Goal: Use online tool/utility: Use online tool/utility

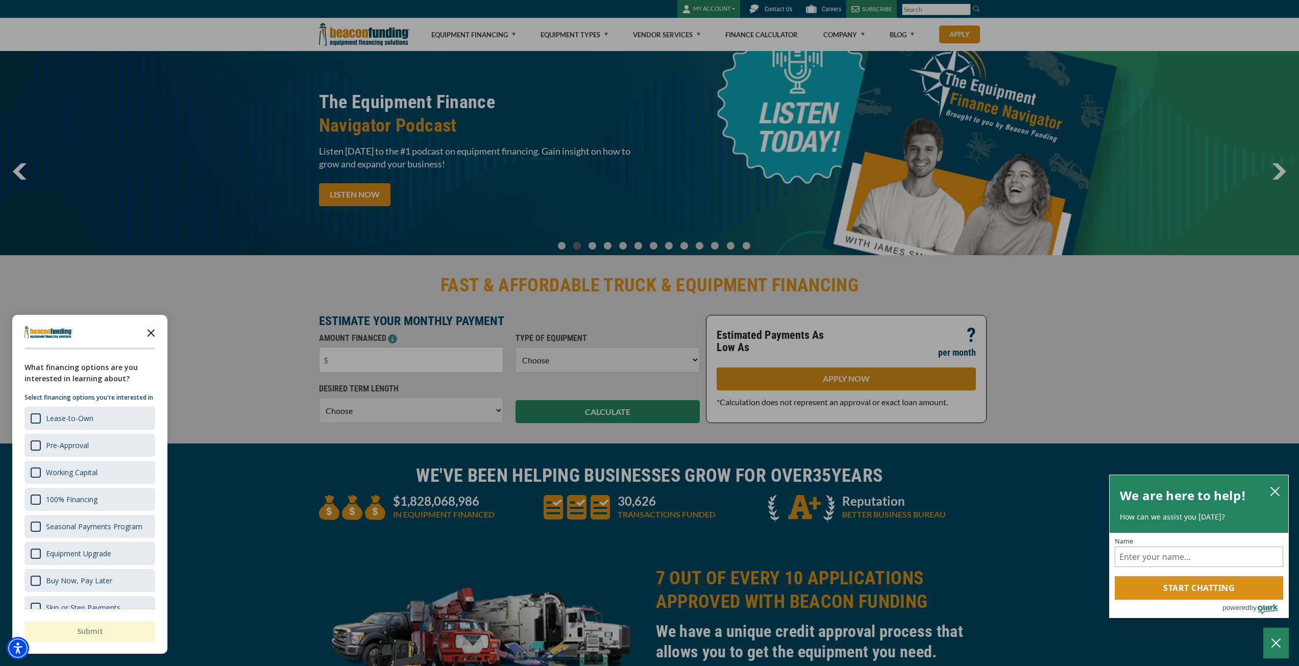
click at [157, 332] on icon "Close the survey" at bounding box center [151, 332] width 20 height 20
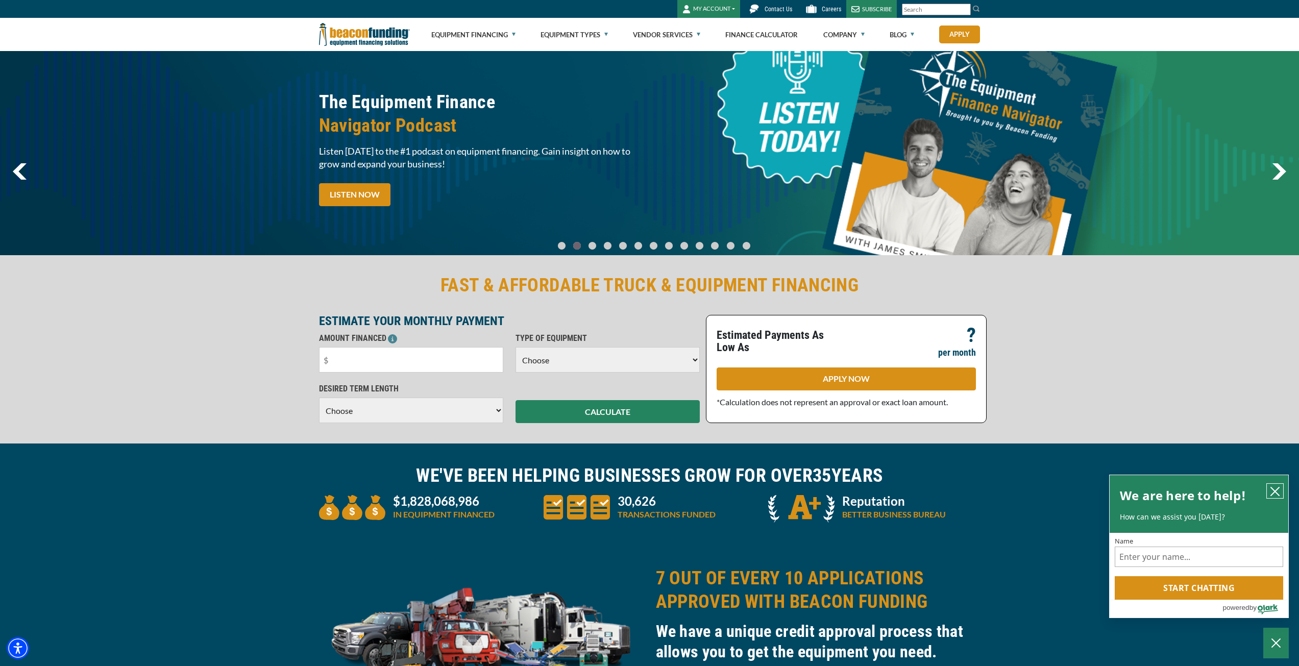
click at [1273, 491] on icon "close chatbox" at bounding box center [1275, 491] width 10 height 10
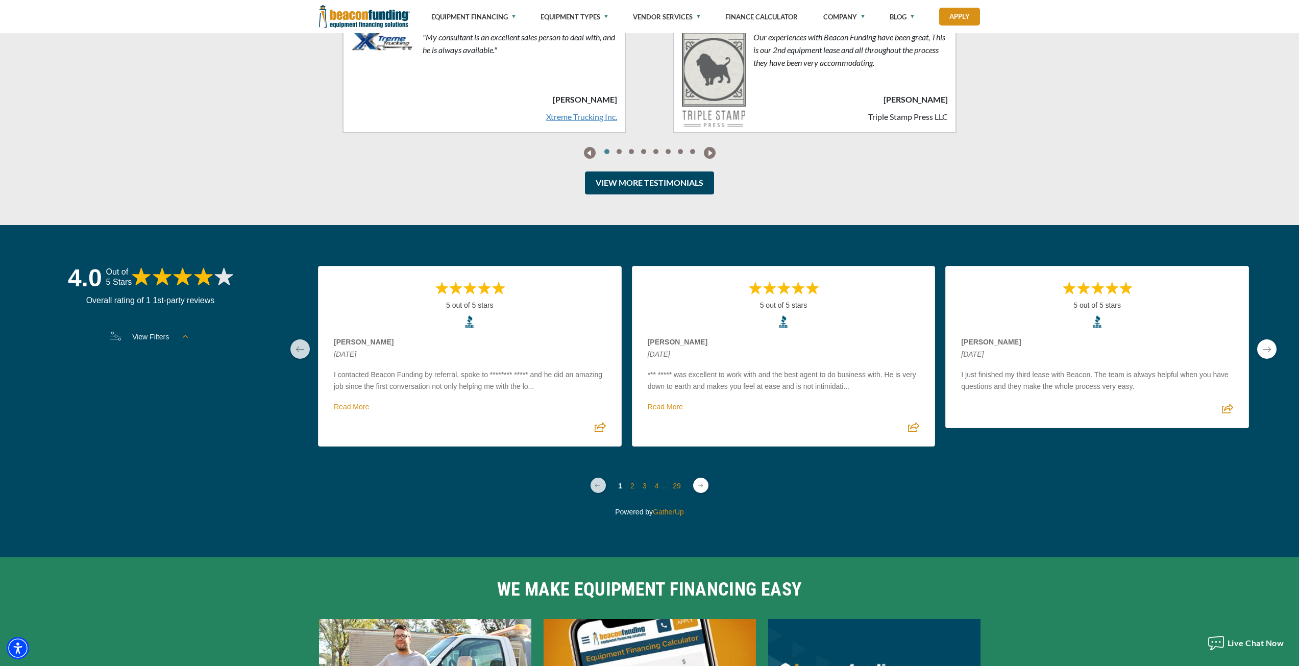
scroll to position [2705, 0]
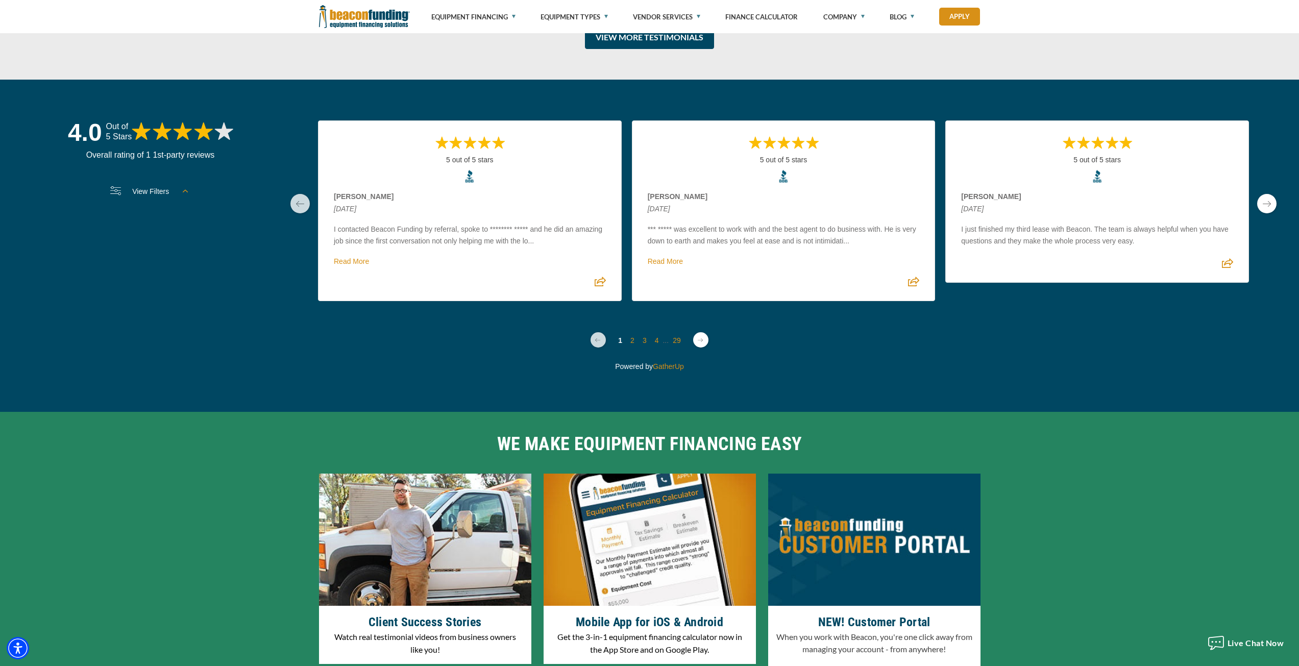
click at [1265, 203] on link "next page" at bounding box center [1266, 203] width 19 height 19
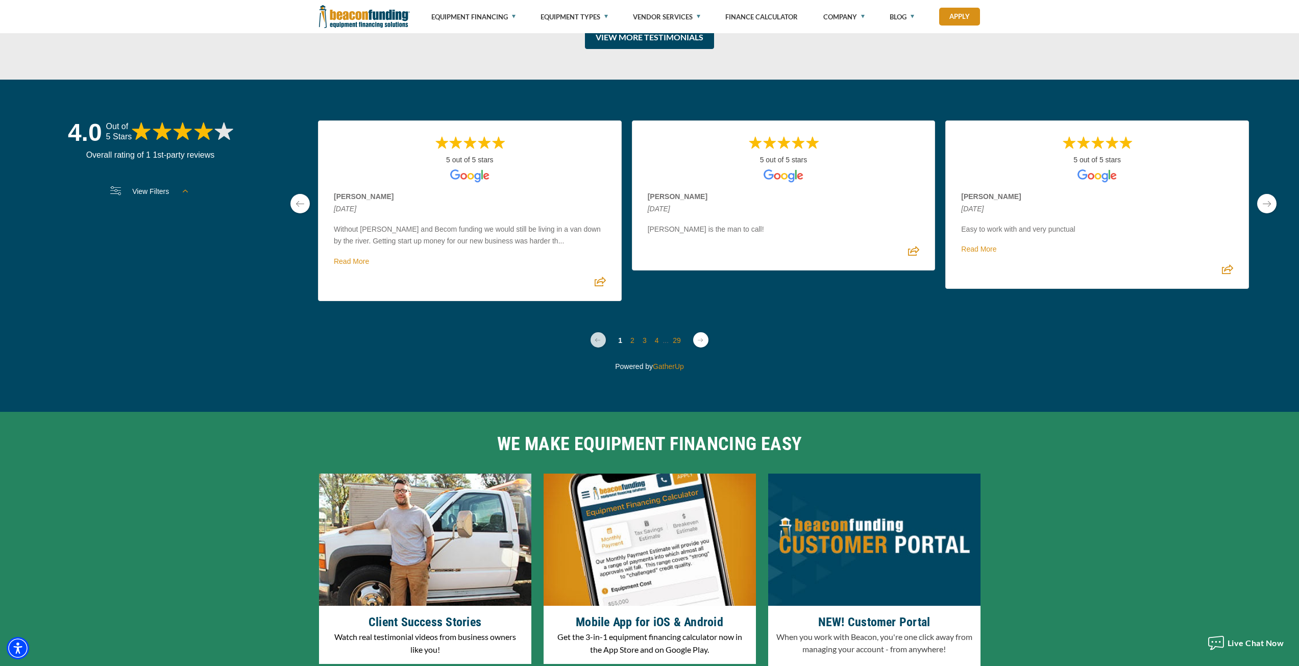
click at [1265, 203] on link "next page" at bounding box center [1266, 203] width 19 height 19
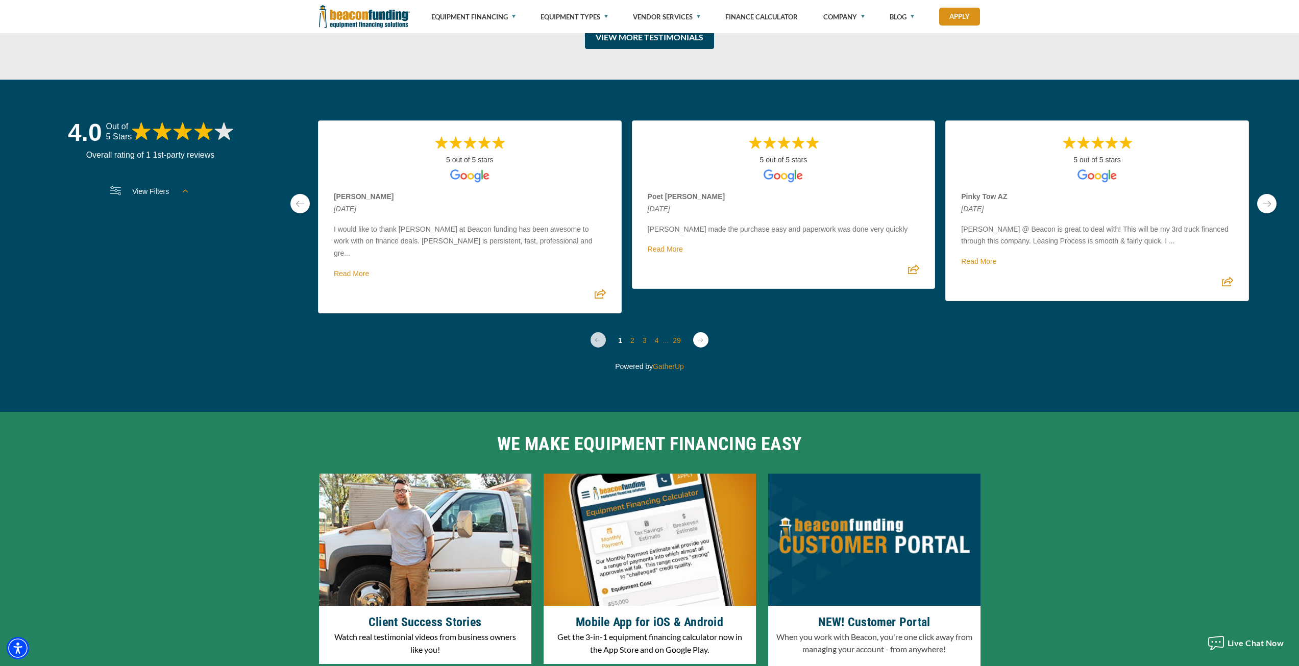
click at [1265, 203] on link "next page" at bounding box center [1266, 203] width 19 height 19
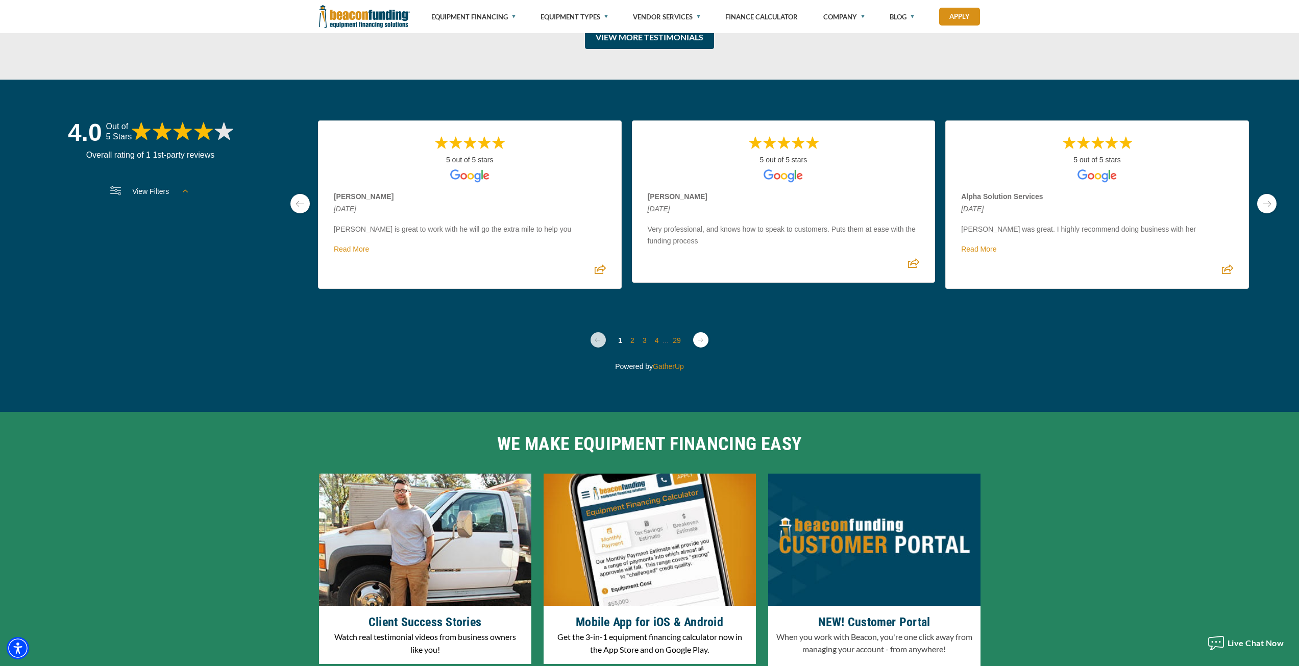
click at [1265, 203] on link "next page" at bounding box center [1266, 203] width 19 height 19
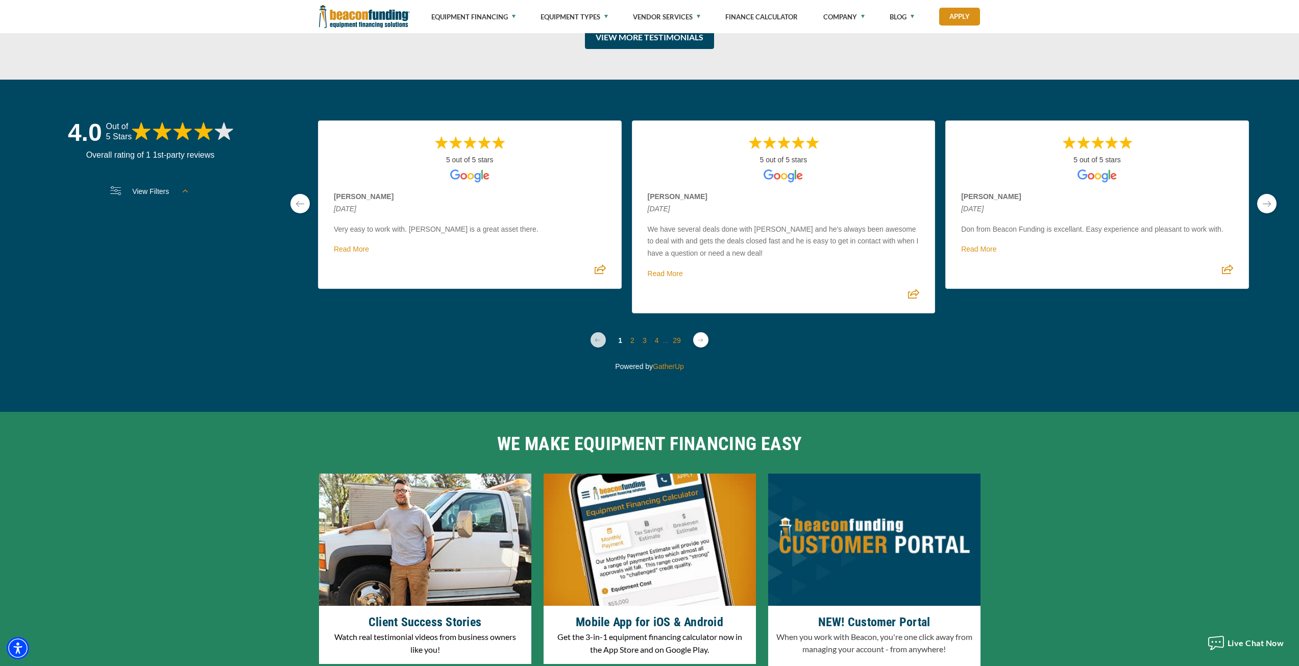
click at [1265, 203] on link "next page" at bounding box center [1266, 203] width 19 height 19
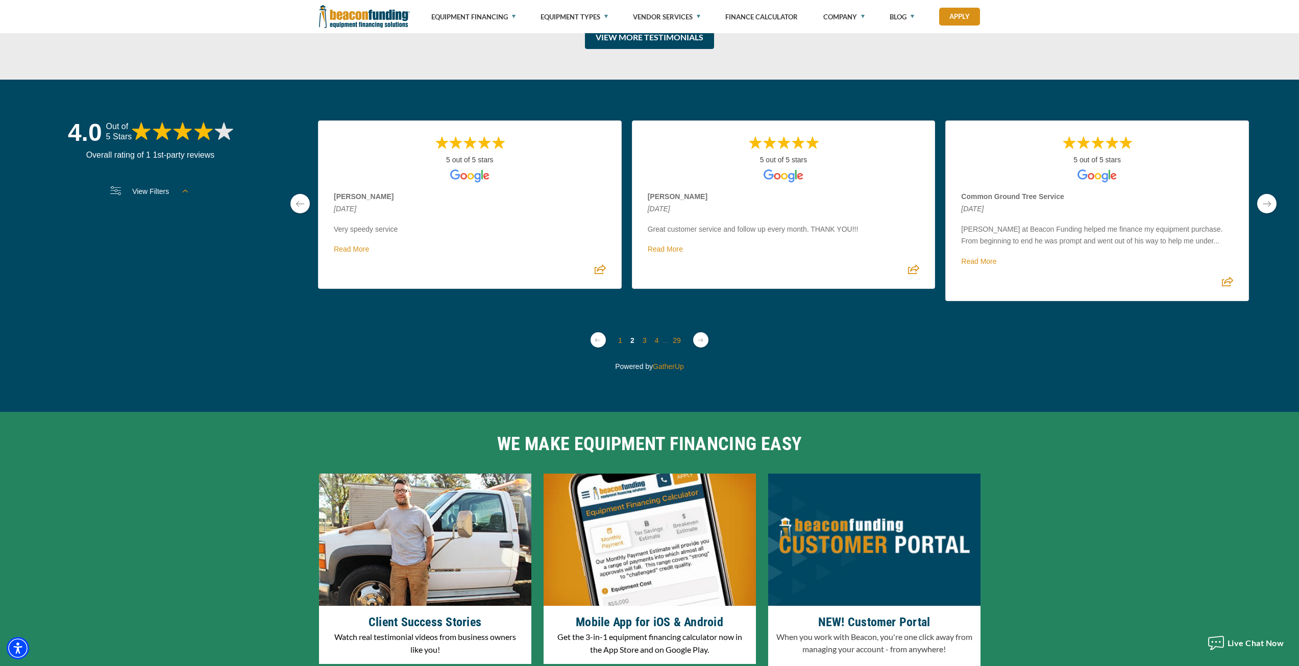
click at [1265, 203] on link "next page" at bounding box center [1266, 203] width 19 height 19
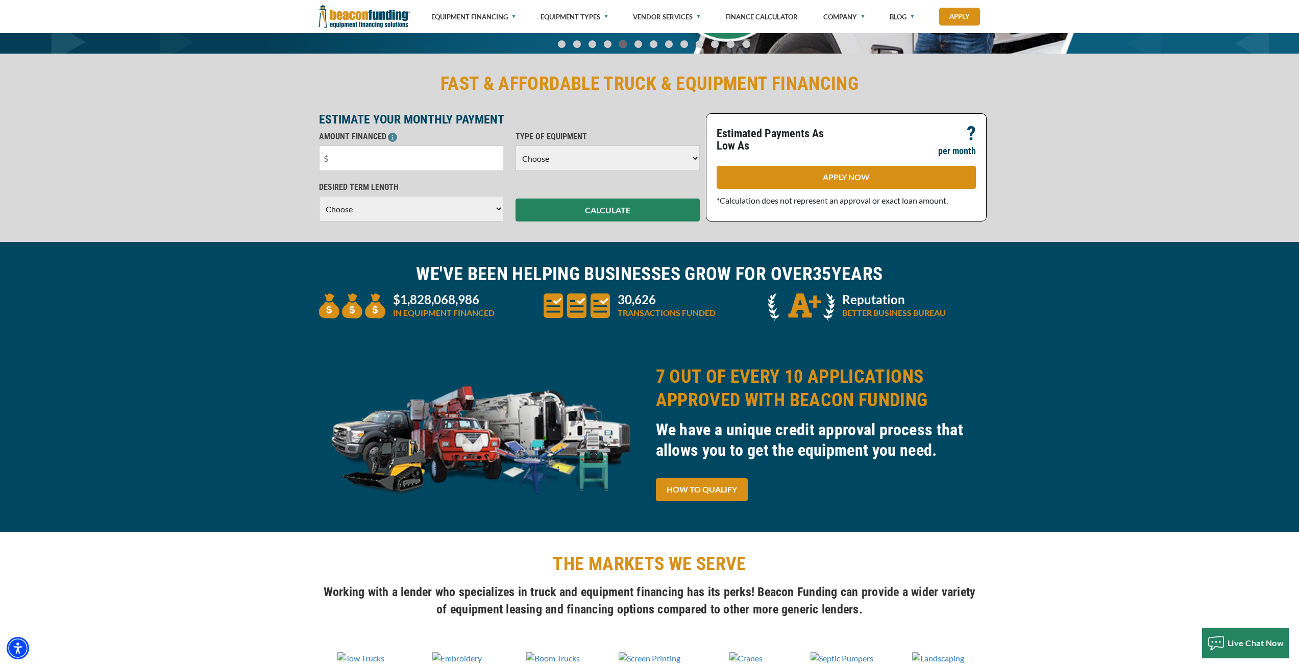
scroll to position [0, 0]
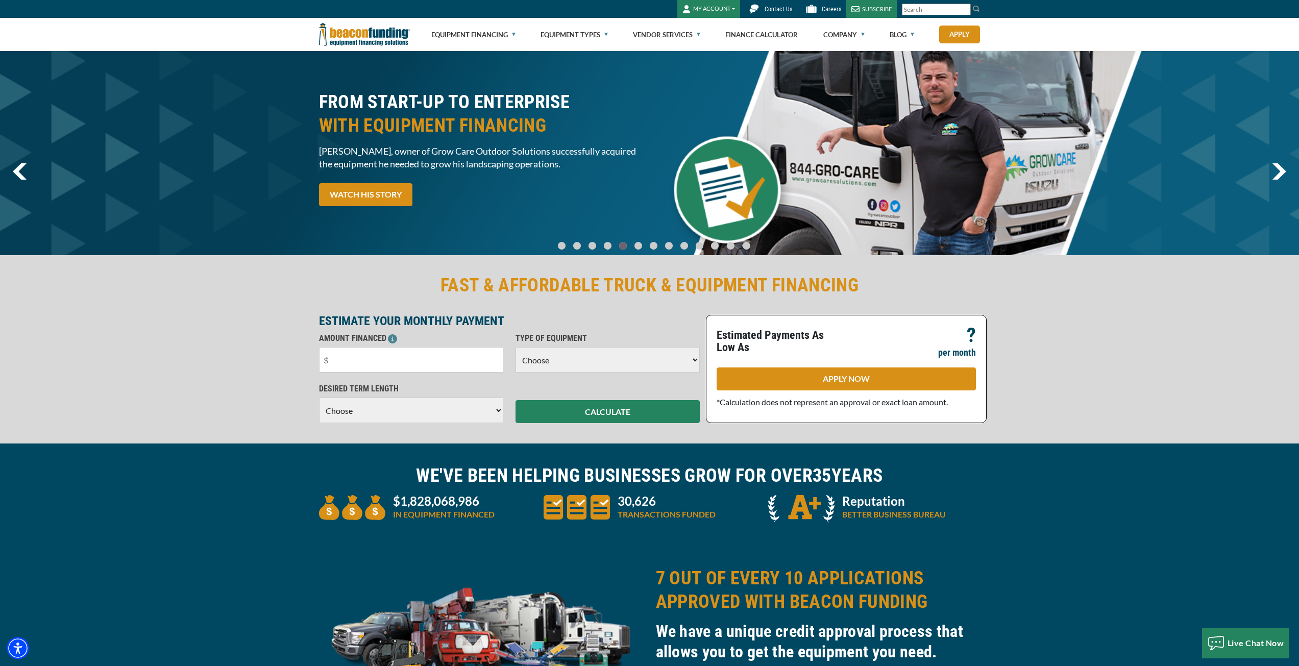
drag, startPoint x: 599, startPoint y: 324, endPoint x: 1218, endPoint y: 468, distance: 635.1
click at [1218, 468] on div "WE'VE BEEN HELPING BUSINESSES GROW FOR OVER 35 YEARS $1,828,068,986 IN EQUIPMEN…" at bounding box center [649, 494] width 1299 height 103
drag, startPoint x: 1185, startPoint y: 491, endPoint x: 996, endPoint y: 561, distance: 202.3
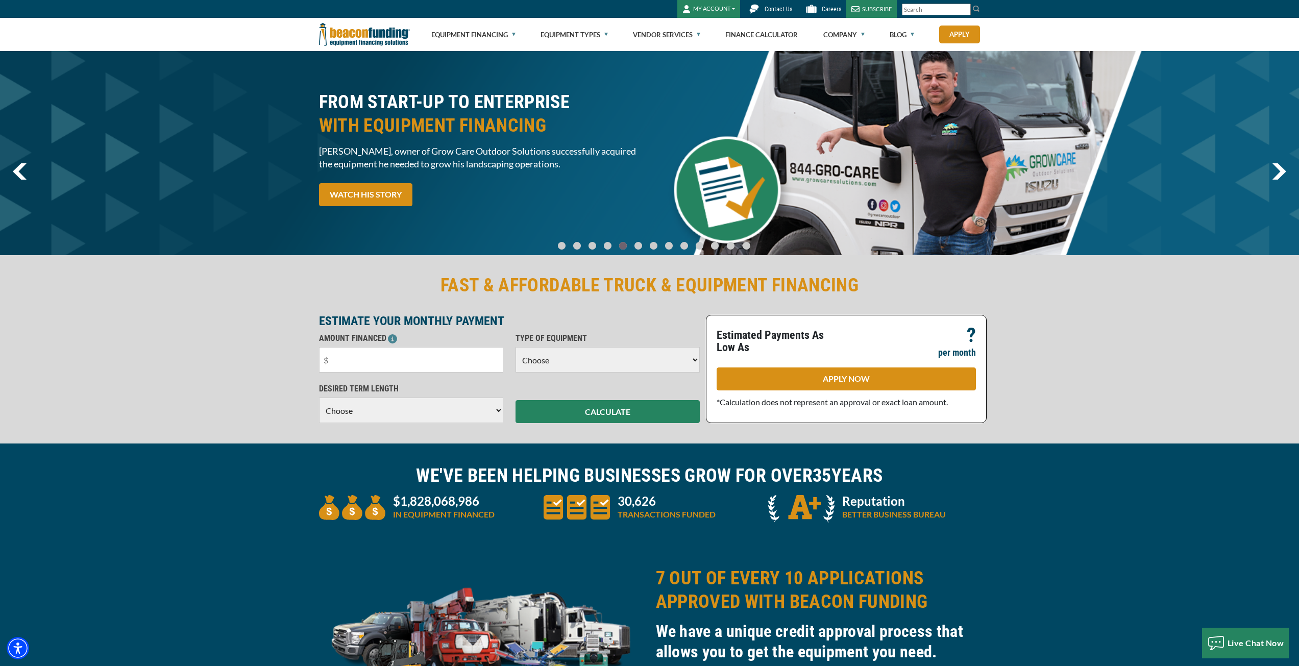
click at [996, 561] on div "7 OUT OF EVERY 10 APPLICATIONS APPROVED WITH BEACON FUNDING We have a unique cr…" at bounding box center [649, 639] width 1299 height 187
click at [994, 534] on div "WE'VE BEEN HELPING BUSINESSES GROW FOR OVER 35 YEARS $1,828,068,986 IN EQUIPMEN…" at bounding box center [649, 494] width 1299 height 103
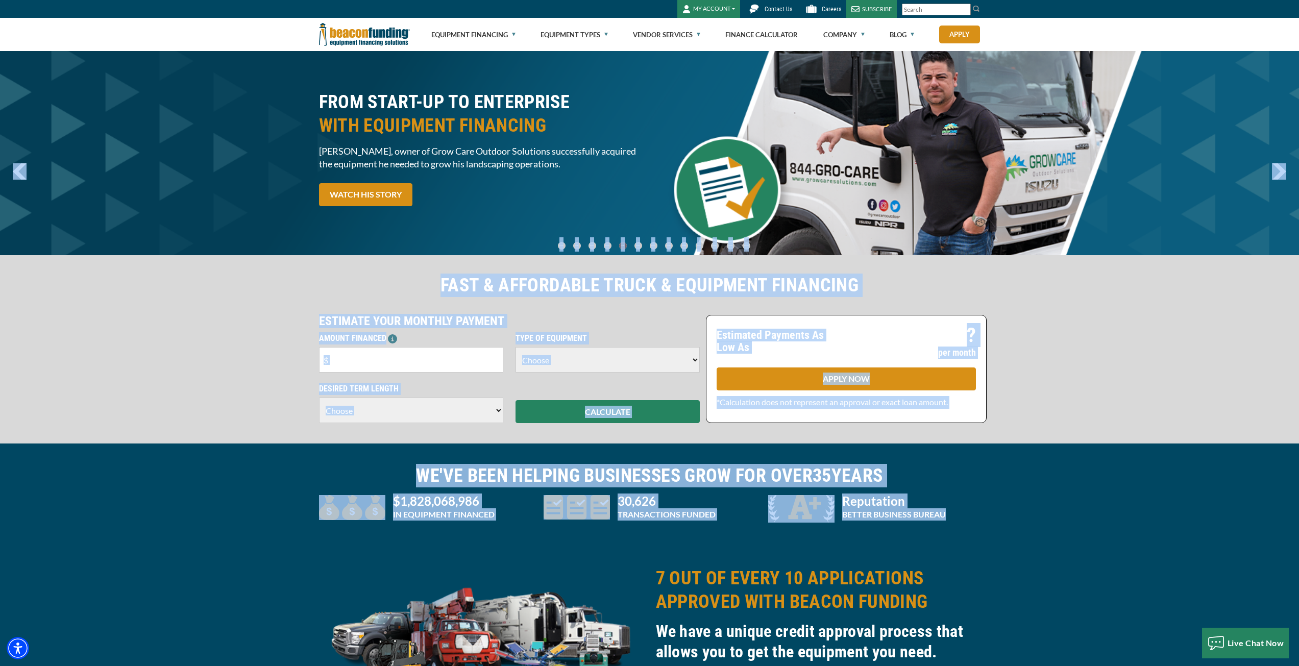
drag, startPoint x: 991, startPoint y: 527, endPoint x: 194, endPoint y: 50, distance: 928.8
click at [193, 35] on div "Equipment Financing Financing Programs Flexible Financing Lease-To-Own Pre-appr…" at bounding box center [649, 34] width 1299 height 33
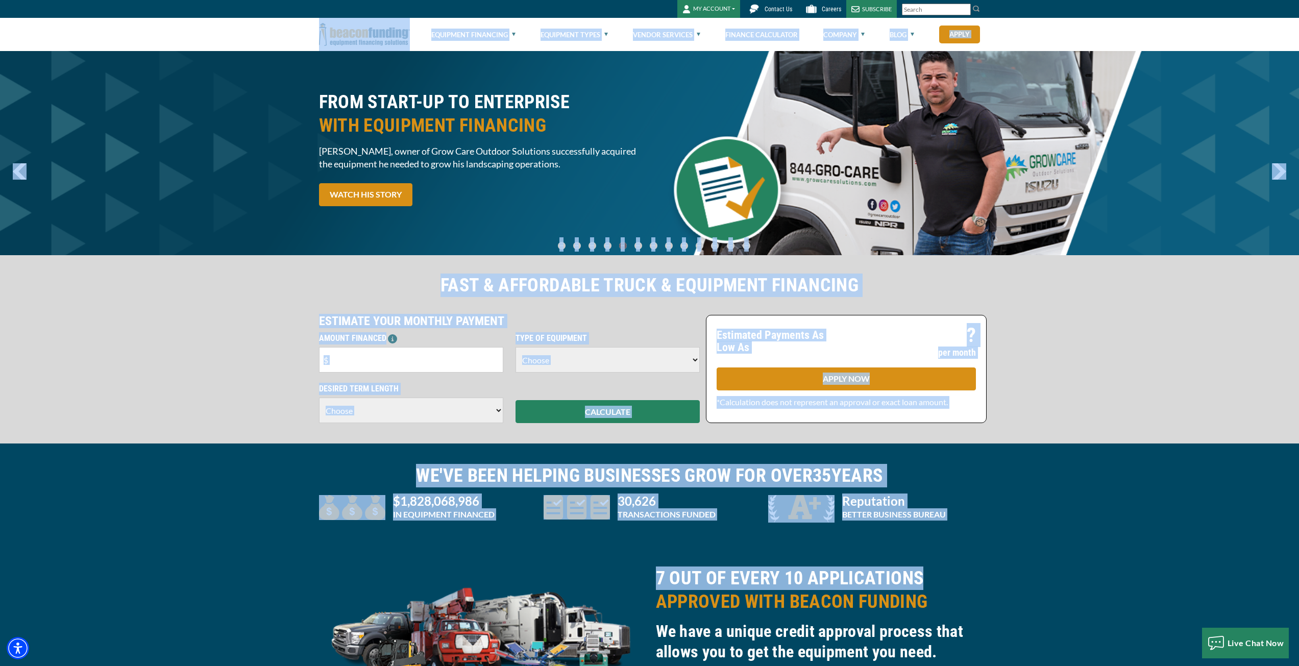
drag, startPoint x: 193, startPoint y: 34, endPoint x: 1031, endPoint y: 561, distance: 990.0
click at [1032, 560] on div "7 OUT OF EVERY 10 APPLICATIONS APPROVED WITH BEACON FUNDING We have a unique cr…" at bounding box center [649, 639] width 1299 height 187
drag, startPoint x: 1032, startPoint y: 560, endPoint x: 216, endPoint y: 22, distance: 977.6
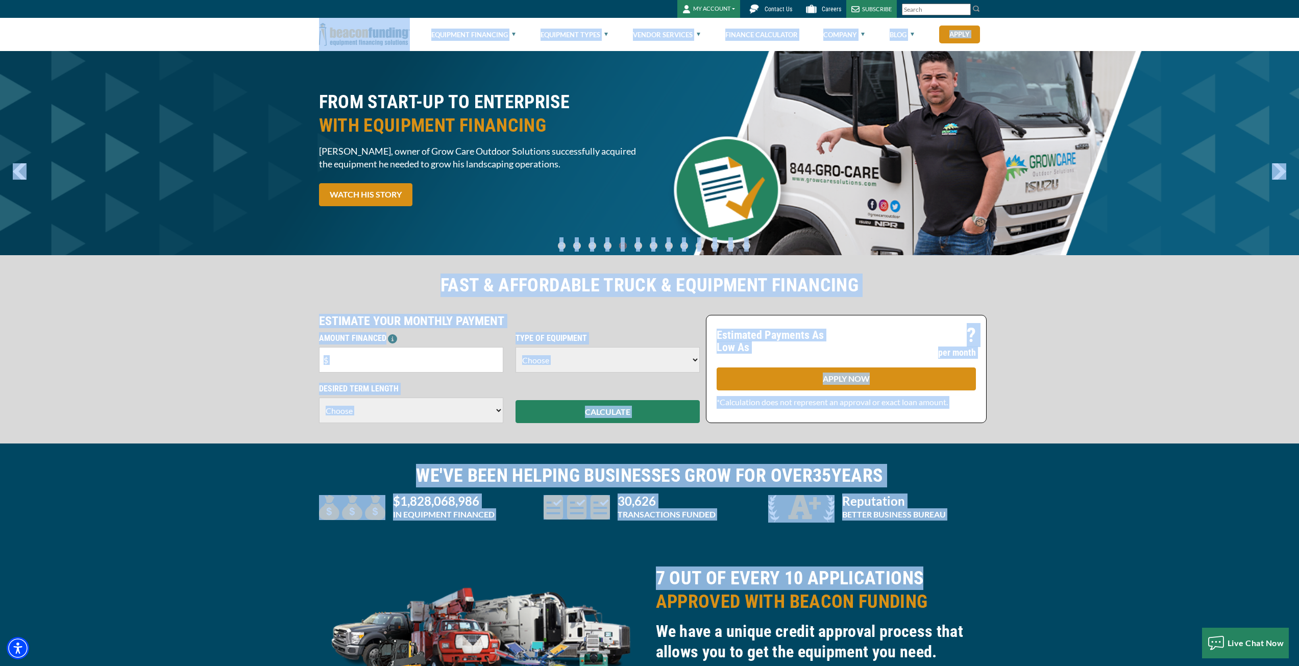
click at [227, 28] on div "Equipment Financing Financing Programs Flexible Financing Lease-To-Own Pre-appr…" at bounding box center [649, 34] width 1299 height 33
drag, startPoint x: 636, startPoint y: 141, endPoint x: 1086, endPoint y: 576, distance: 626.2
click at [1086, 574] on div "7 OUT OF EVERY 10 APPLICATIONS APPROVED WITH BEACON FUNDING We have a unique cr…" at bounding box center [649, 639] width 1299 height 187
click at [1086, 570] on div "7 OUT OF EVERY 10 APPLICATIONS APPROVED WITH BEACON FUNDING We have a unique cr…" at bounding box center [649, 639] width 1299 height 187
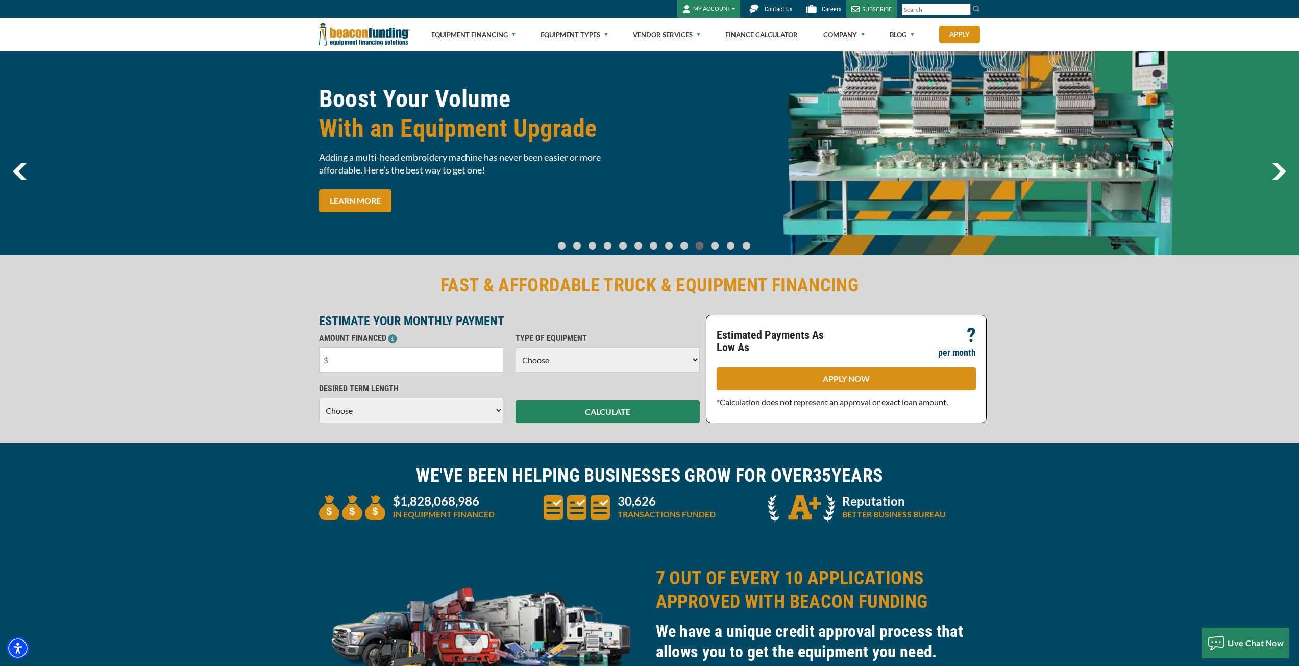
click at [1279, 169] on img "next" at bounding box center [1279, 171] width 14 height 16
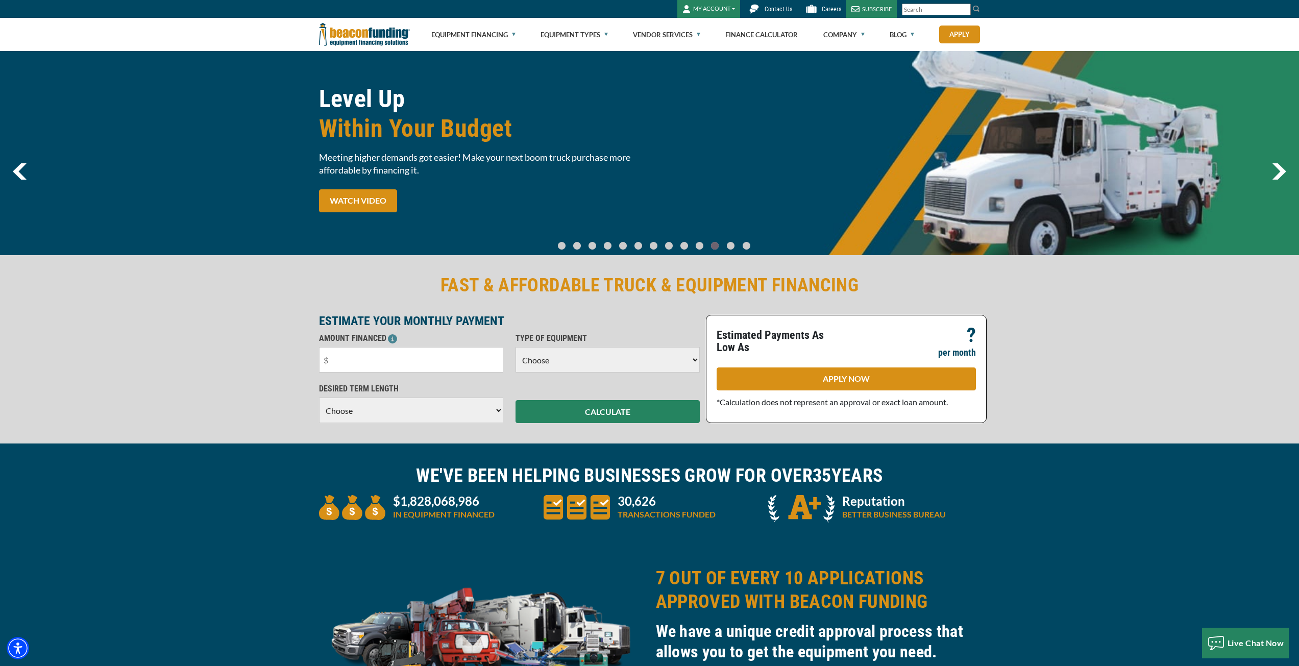
click at [1283, 177] on img "next" at bounding box center [1279, 171] width 14 height 16
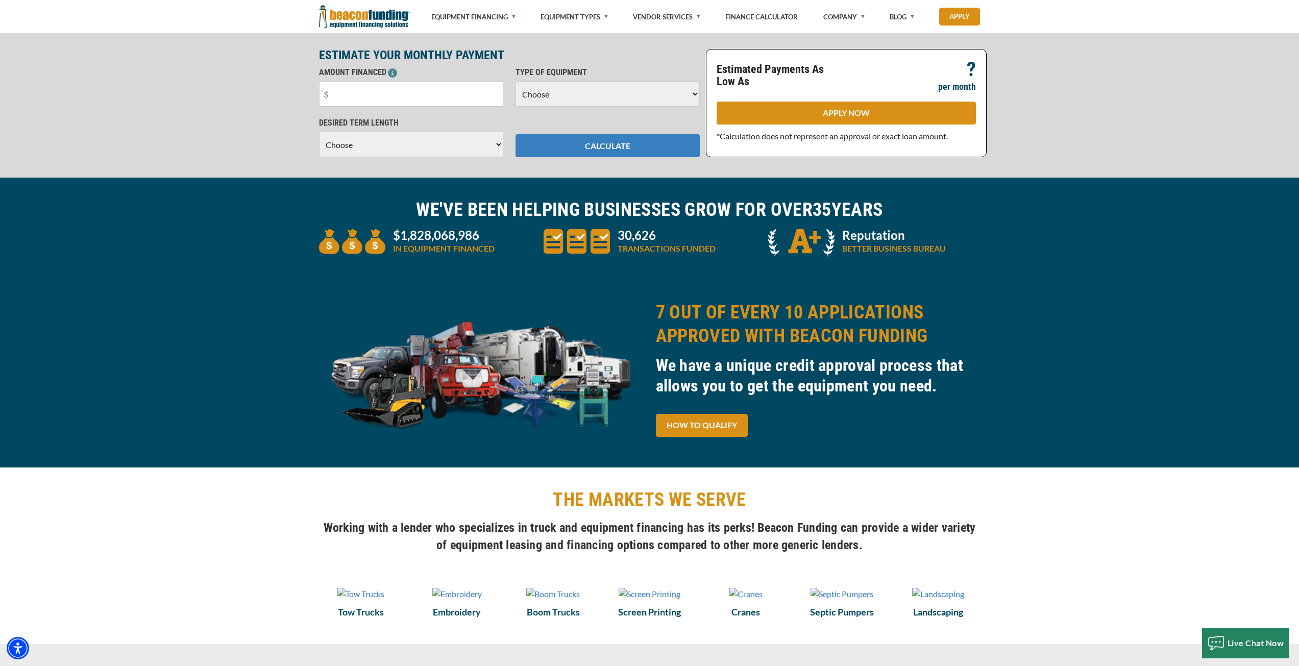
scroll to position [306, 0]
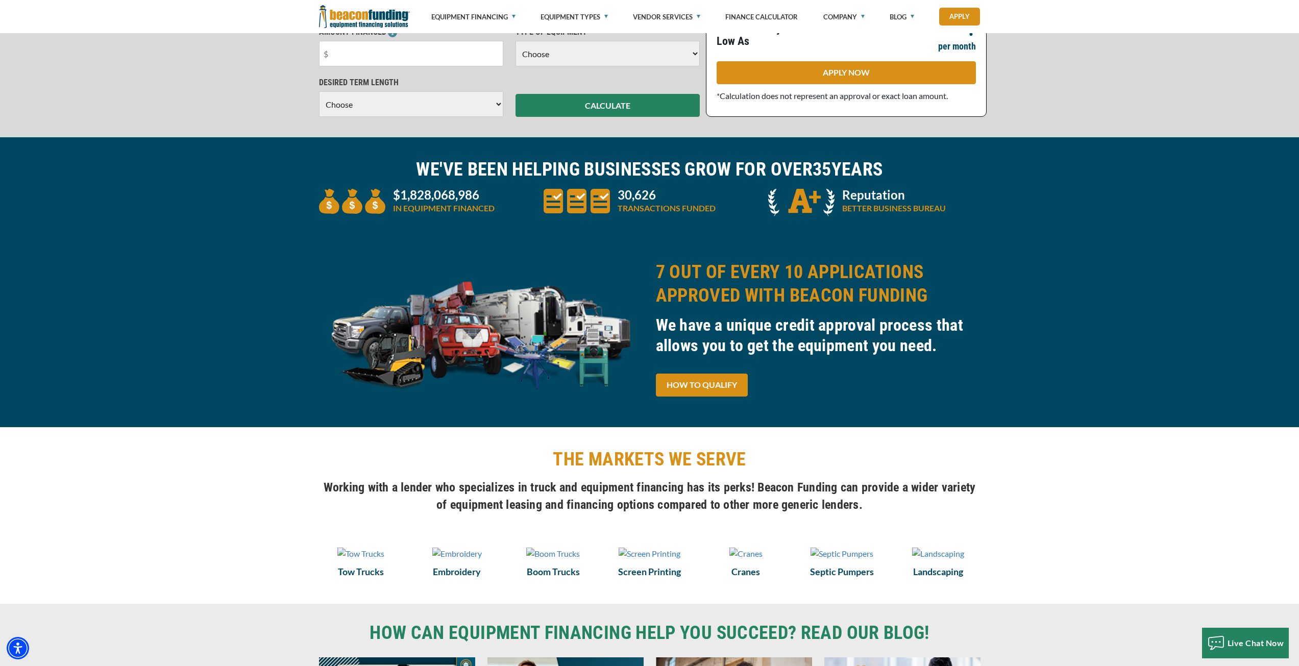
drag, startPoint x: 216, startPoint y: 64, endPoint x: 210, endPoint y: 49, distance: 16.0
click at [215, 64] on div "FAST & AFFORDABLE TRUCK & EQUIPMENT FINANCING ESTIMATE YOUR MONTHLY PAYMENT AMO…" at bounding box center [649, 42] width 1299 height 190
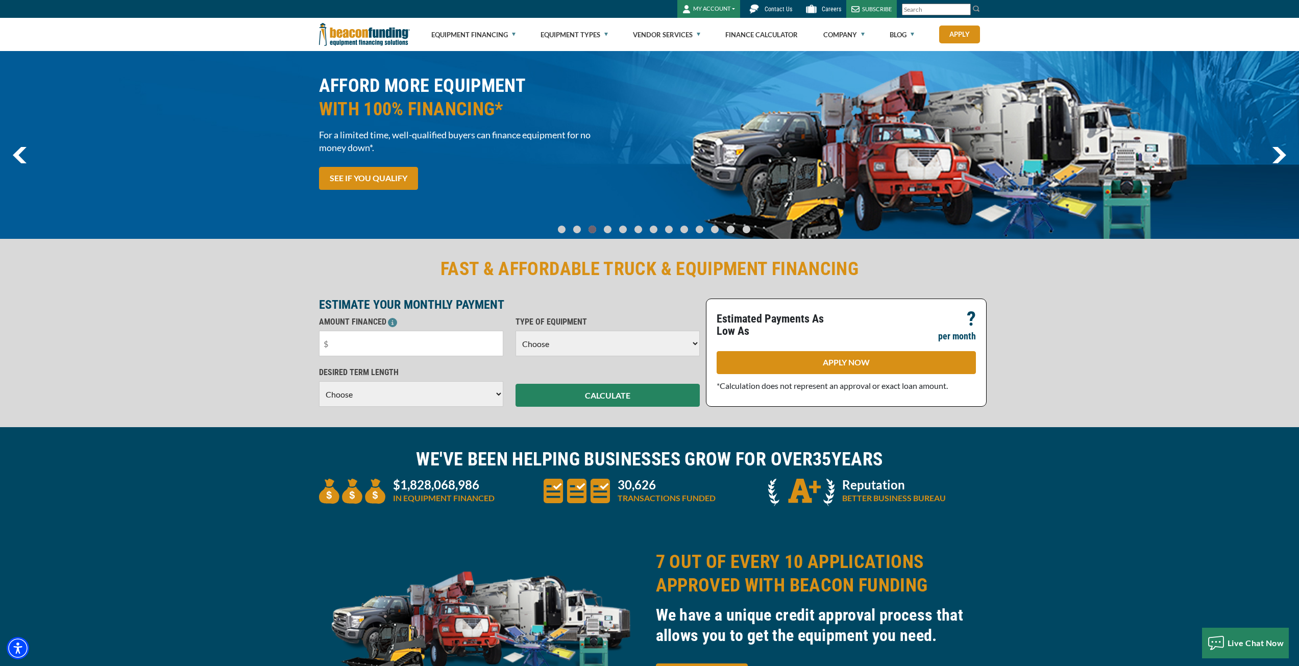
scroll to position [0, 0]
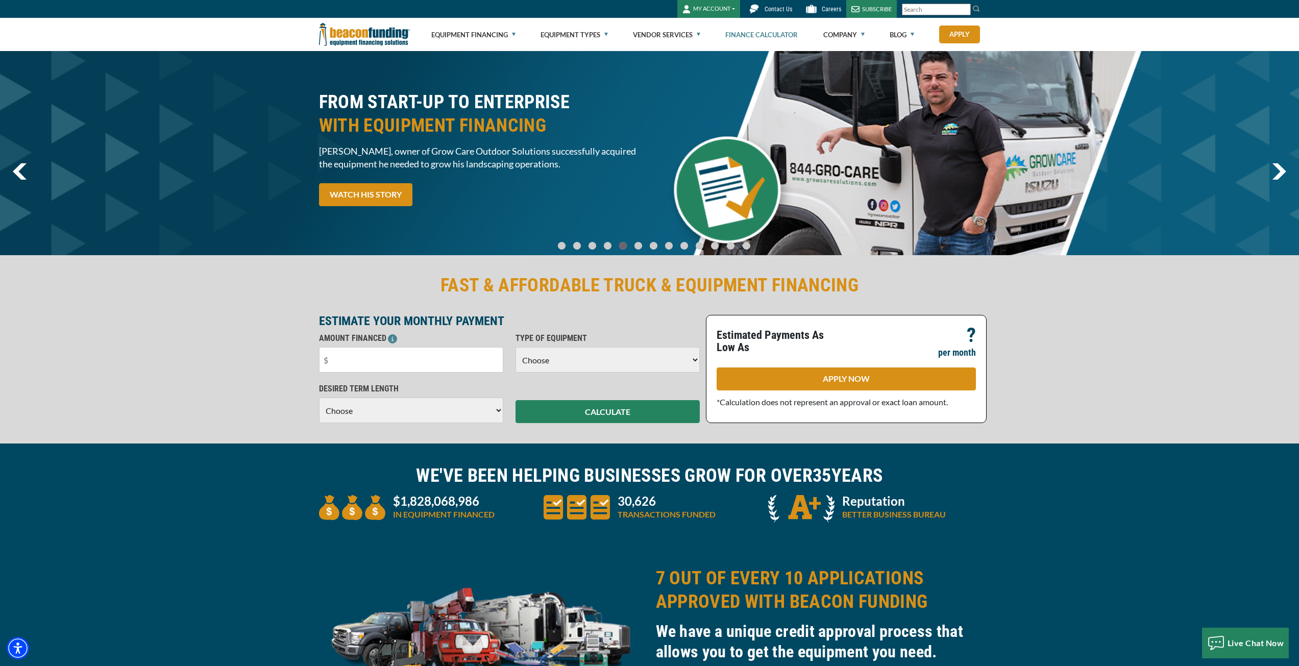
click at [797, 38] on link "Finance Calculator" at bounding box center [761, 34] width 72 height 33
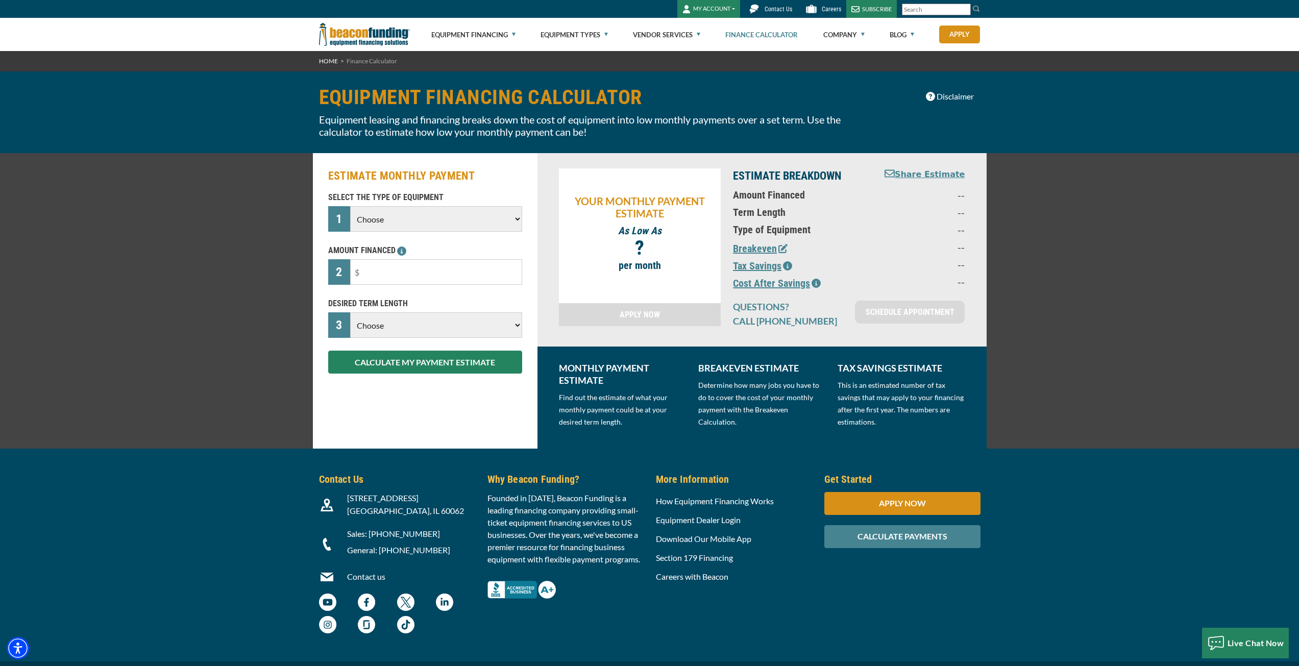
click at [400, 228] on select "Choose Backhoe Boom/Bucket Truck Chipper Commercial Mower Crane DTG/DTF Printin…" at bounding box center [435, 219] width 171 height 26
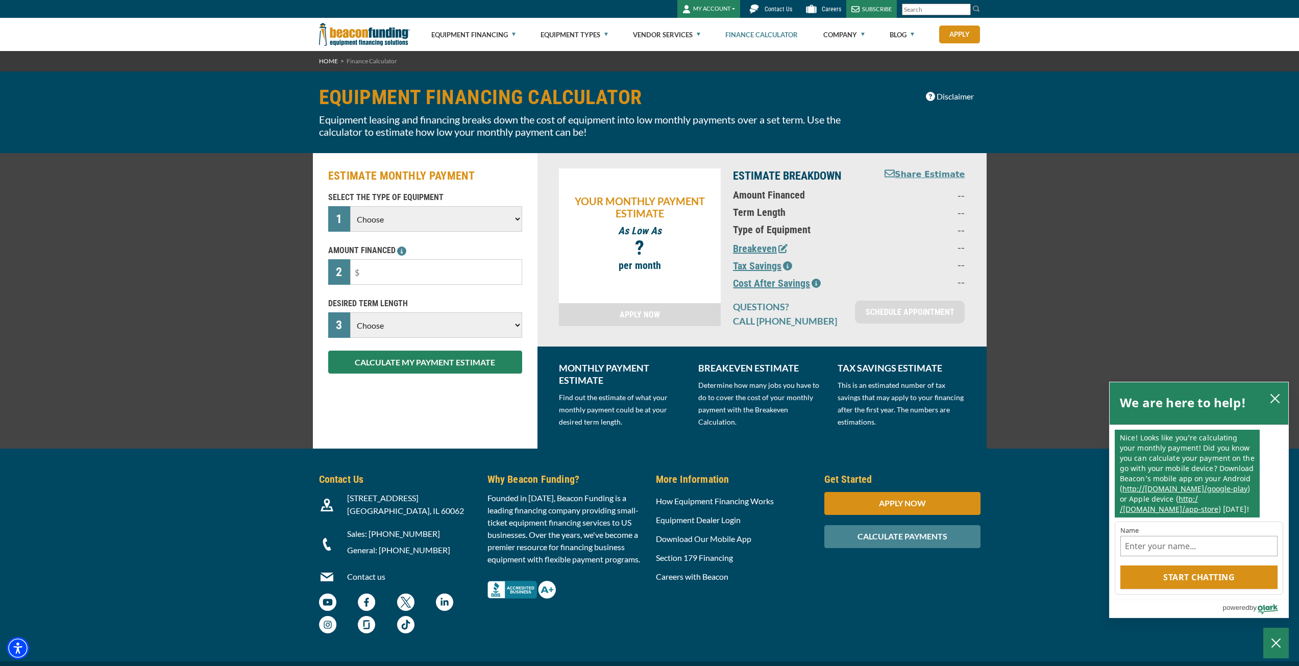
drag, startPoint x: 138, startPoint y: 487, endPoint x: 199, endPoint y: 480, distance: 61.2
click at [138, 487] on div "Contact Us 3400 Dundee Rd, Suite 180 Northbrook, IL 60062 Contact us" at bounding box center [649, 555] width 1299 height 213
